Goal: Browse casually: Explore the website without a specific task or goal

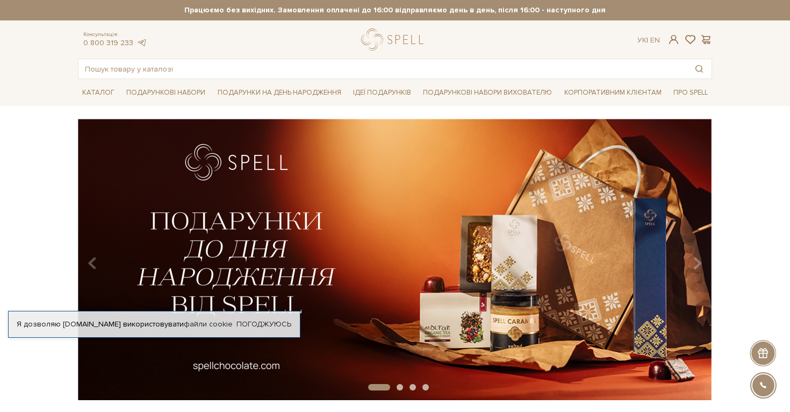
click at [276, 318] on div "Я дозволяю [DOMAIN_NAME] використовувати файли cookie Погоджуюсь" at bounding box center [154, 324] width 293 height 27
click at [277, 323] on link "Погоджуюсь" at bounding box center [264, 324] width 55 height 10
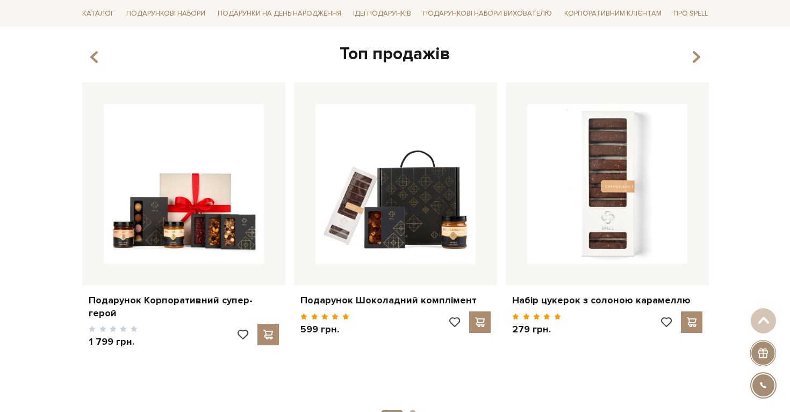
scroll to position [490, 0]
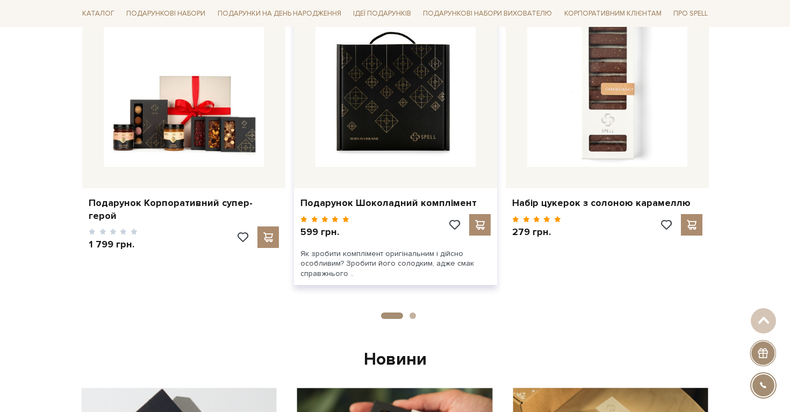
click at [408, 101] on img at bounding box center [396, 86] width 160 height 160
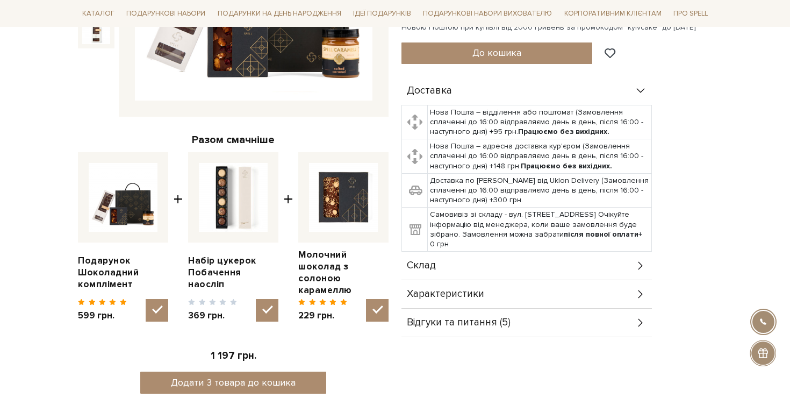
scroll to position [178, 0]
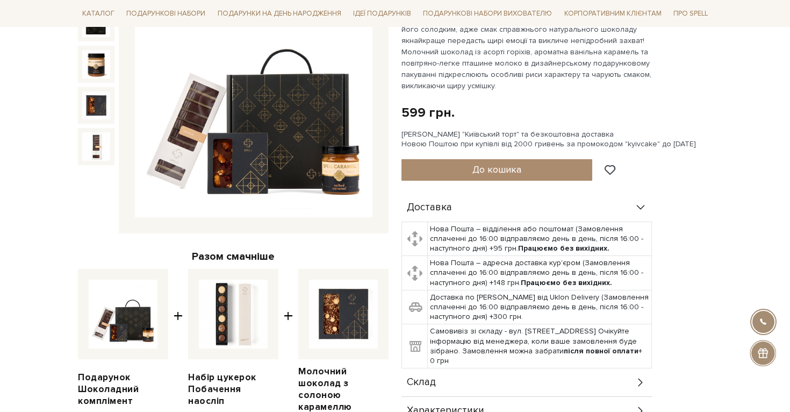
click at [500, 142] on div "Сет Цукерок "Київський торт" та безкоштовна доставка Новою Поштою при купівлі в…" at bounding box center [557, 139] width 311 height 19
click at [550, 136] on div "Сет Цукерок "Київський торт" та безкоштовна доставка Новою Поштою при купівлі в…" at bounding box center [557, 139] width 311 height 19
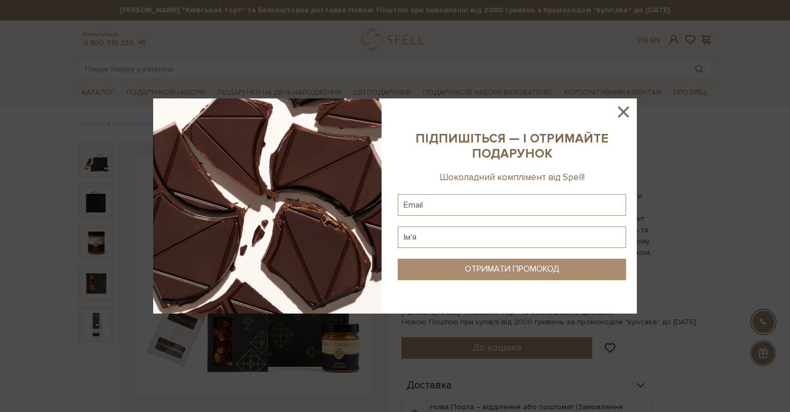
click at [628, 107] on icon at bounding box center [623, 111] width 11 height 11
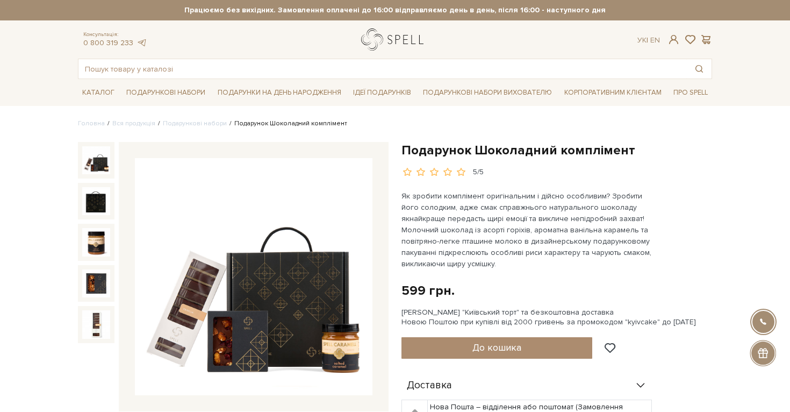
click at [404, 35] on link "logo" at bounding box center [394, 39] width 67 height 22
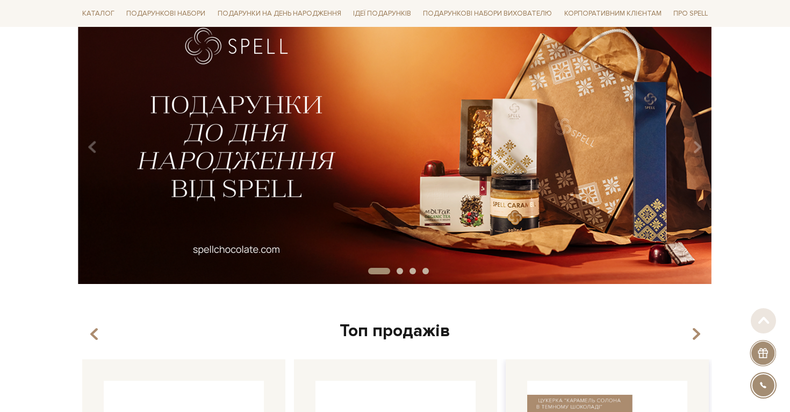
scroll to position [186, 0]
